Goal: Navigation & Orientation: Find specific page/section

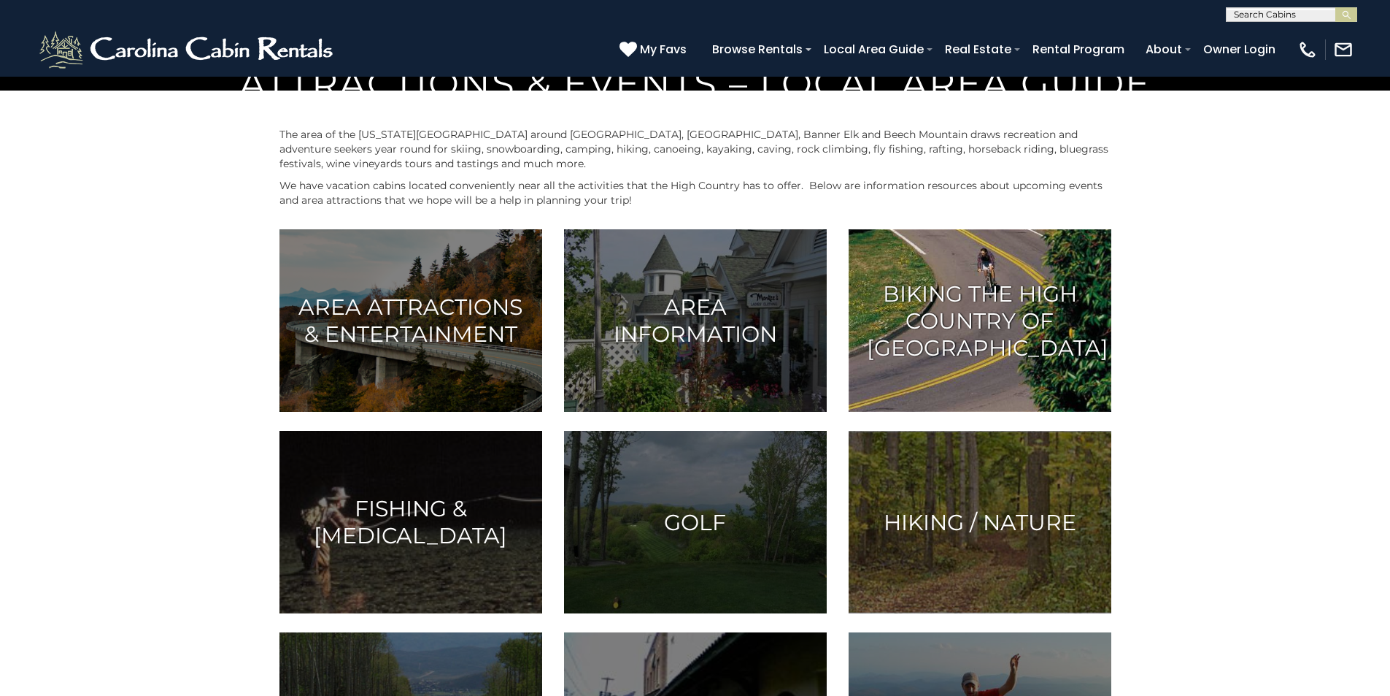
click at [1031, 412] on img at bounding box center [980, 320] width 263 height 182
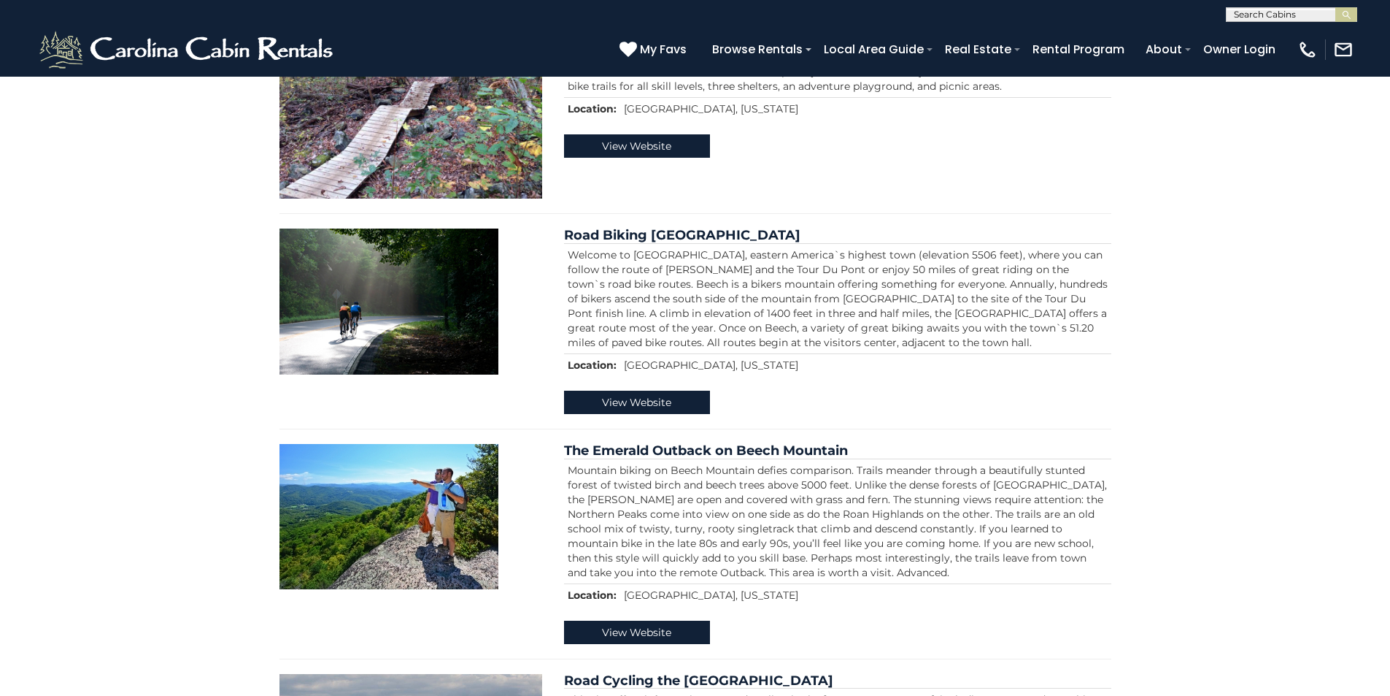
scroll to position [456, 0]
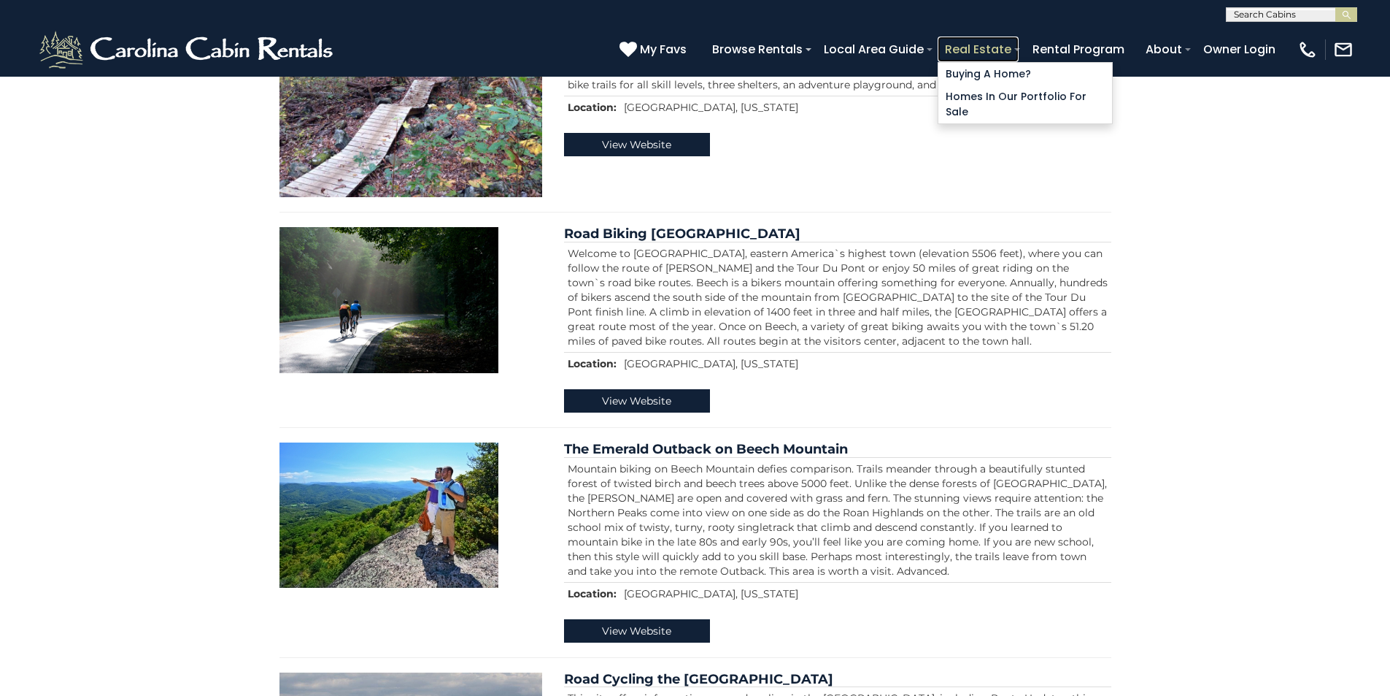
click at [1019, 43] on link "Real Estate" at bounding box center [978, 49] width 81 height 26
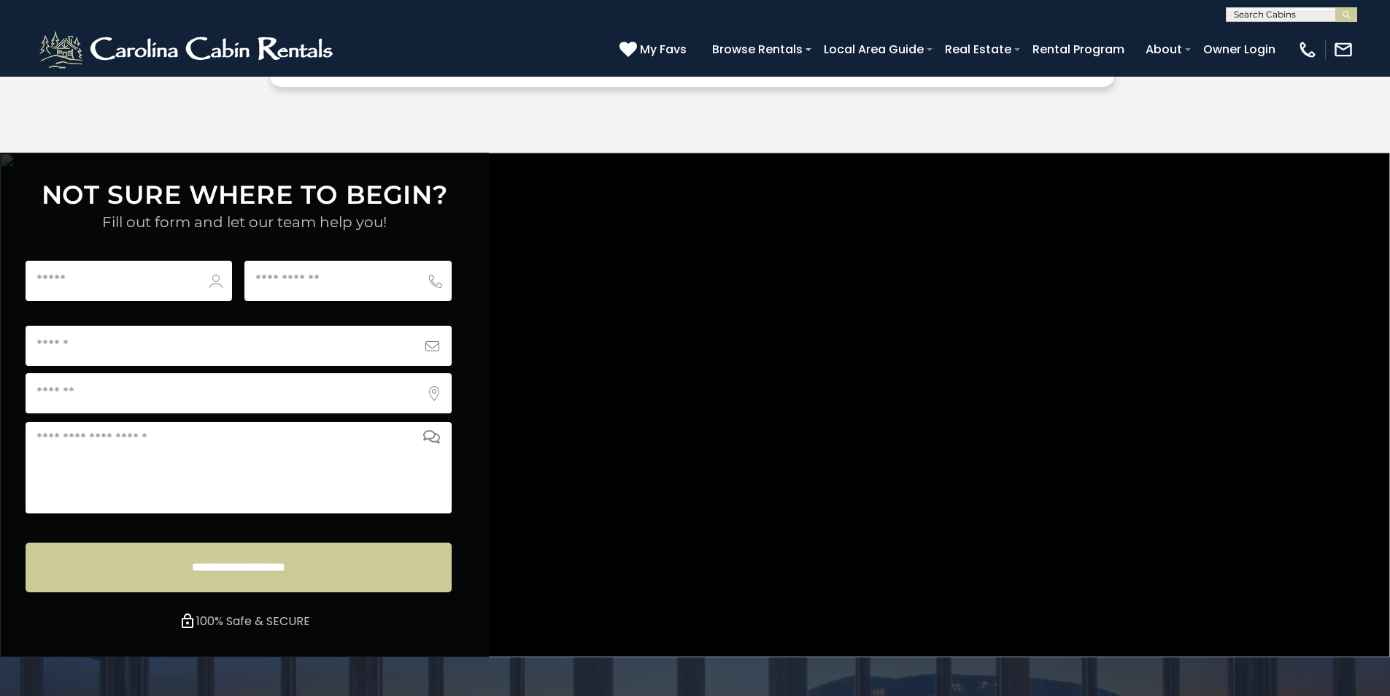
scroll to position [5435, 0]
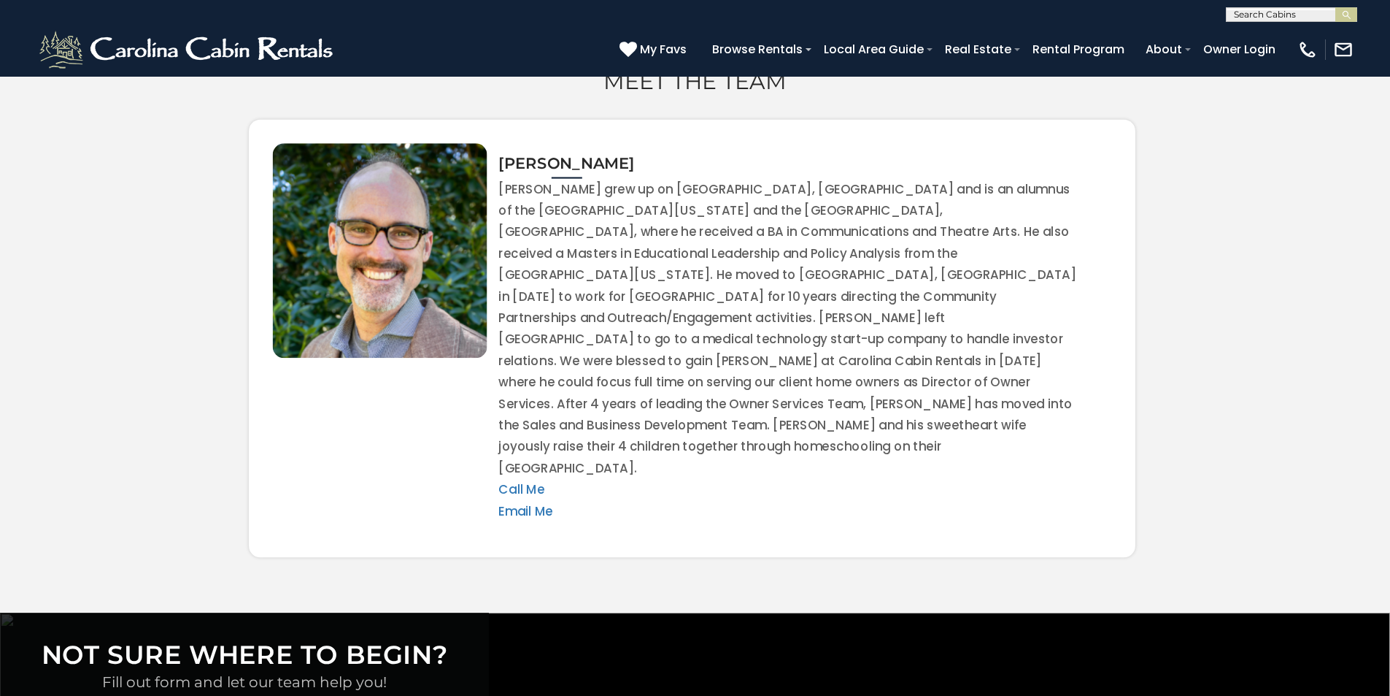
scroll to position [5040, 0]
